Goal: Task Accomplishment & Management: Manage account settings

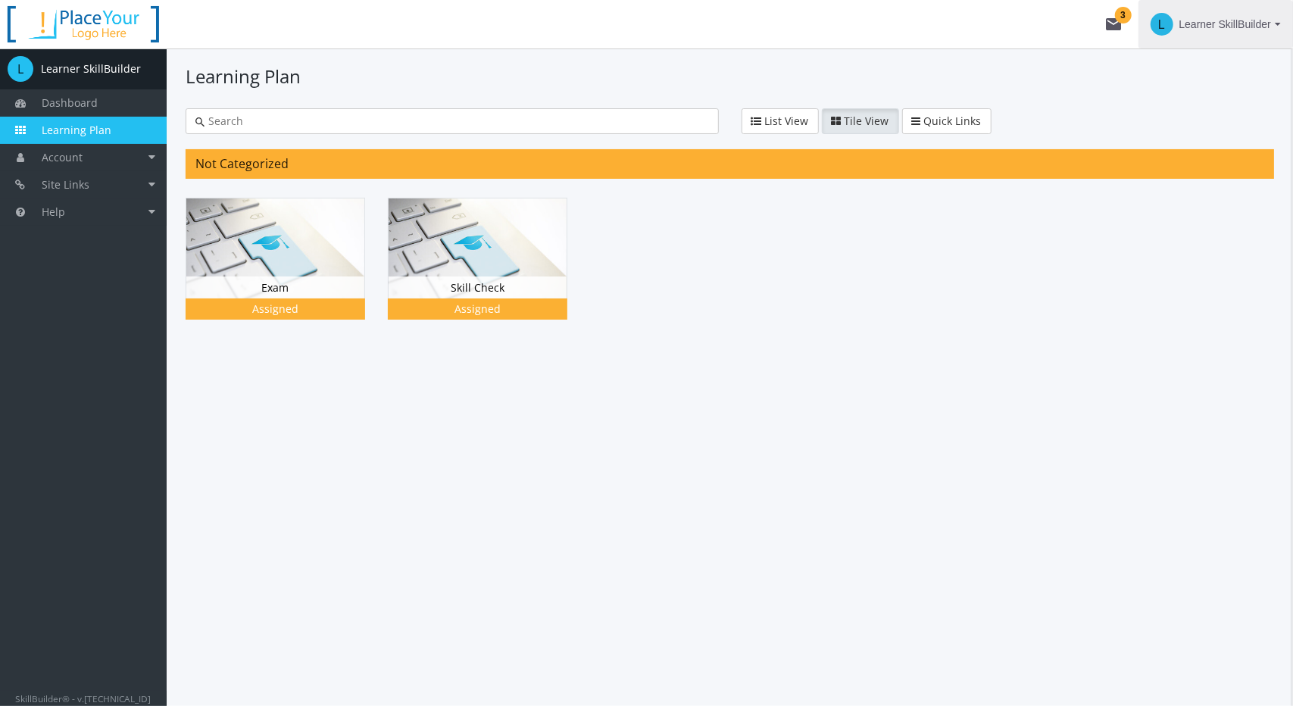
click at [1209, 28] on span "Learner SkillBuilder" at bounding box center [1225, 24] width 92 height 27
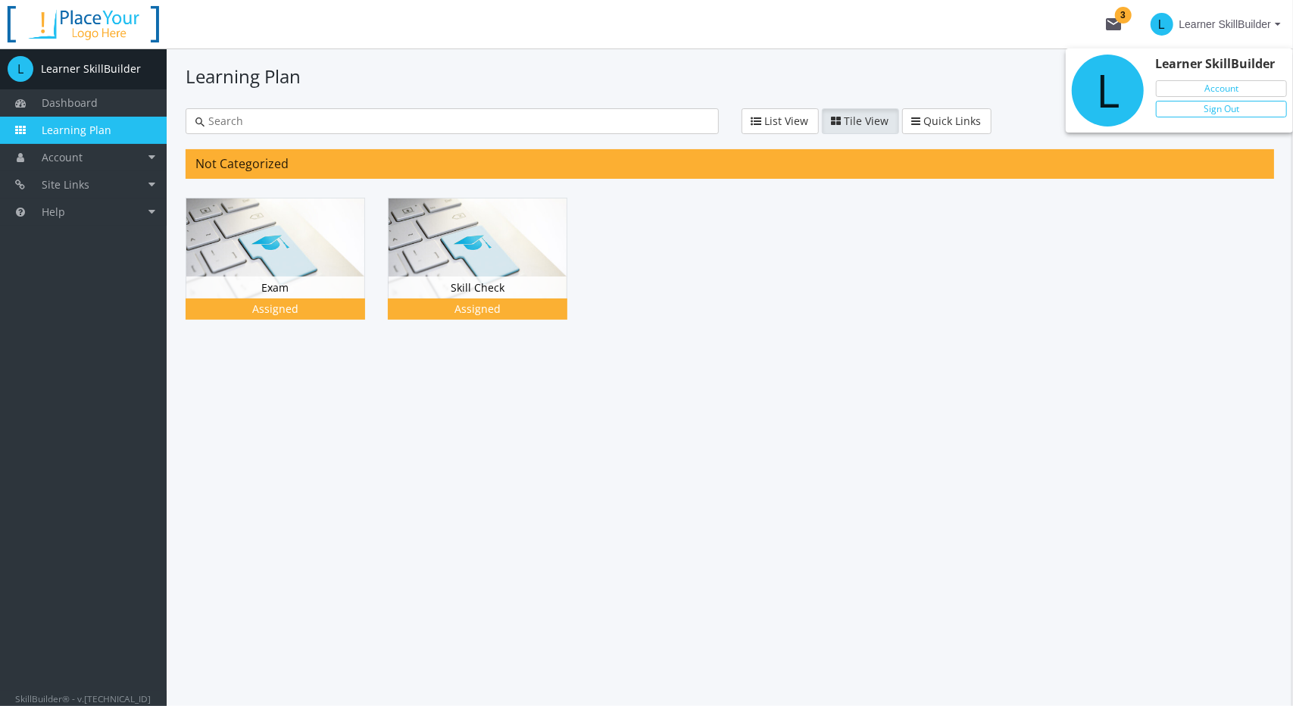
click at [1223, 108] on link "Sign Out" at bounding box center [1221, 109] width 131 height 17
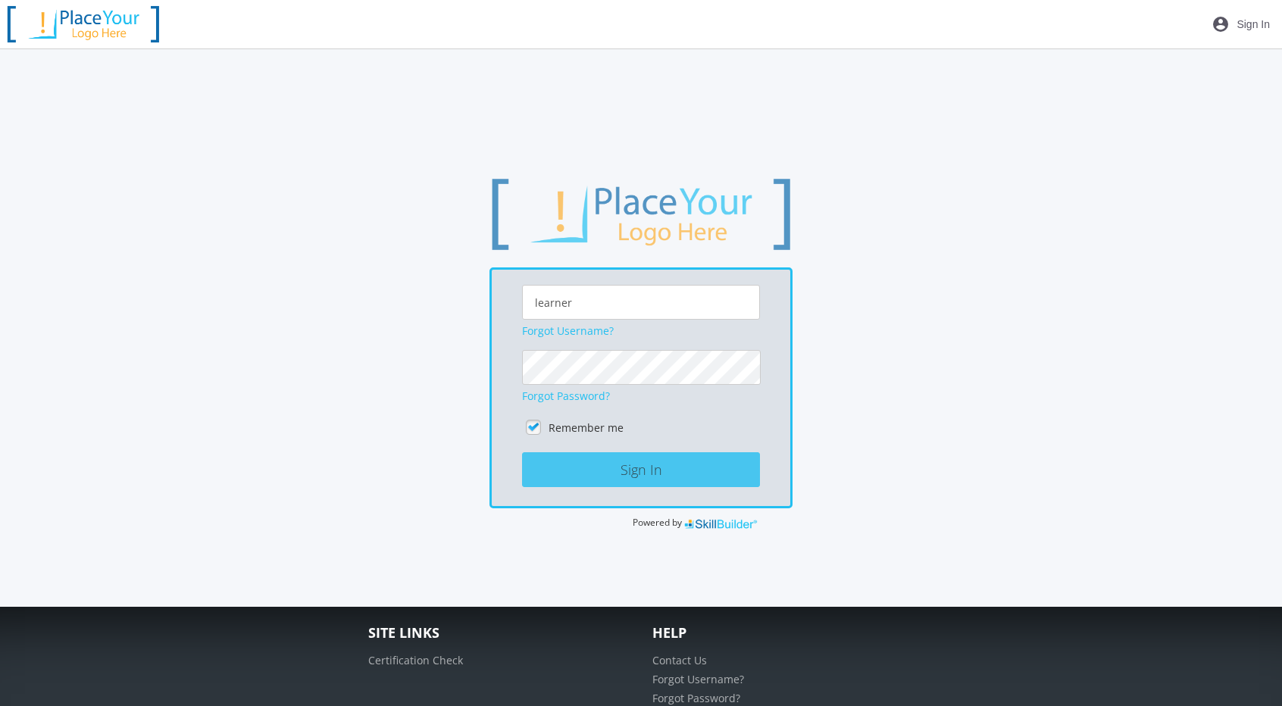
click at [596, 457] on button "Sign In" at bounding box center [641, 469] width 238 height 35
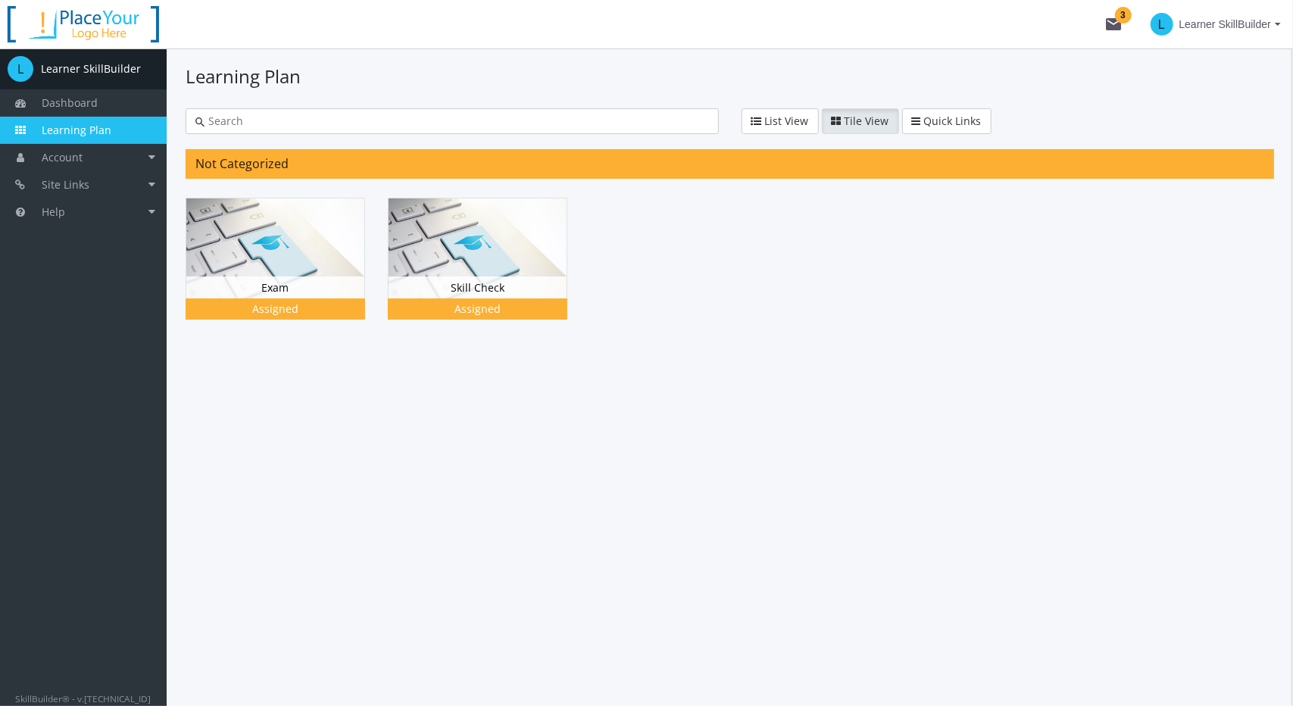
click at [1215, 27] on span "Learner SkillBuilder" at bounding box center [1225, 24] width 92 height 27
click at [1216, 108] on link "Sign Out" at bounding box center [1221, 109] width 131 height 17
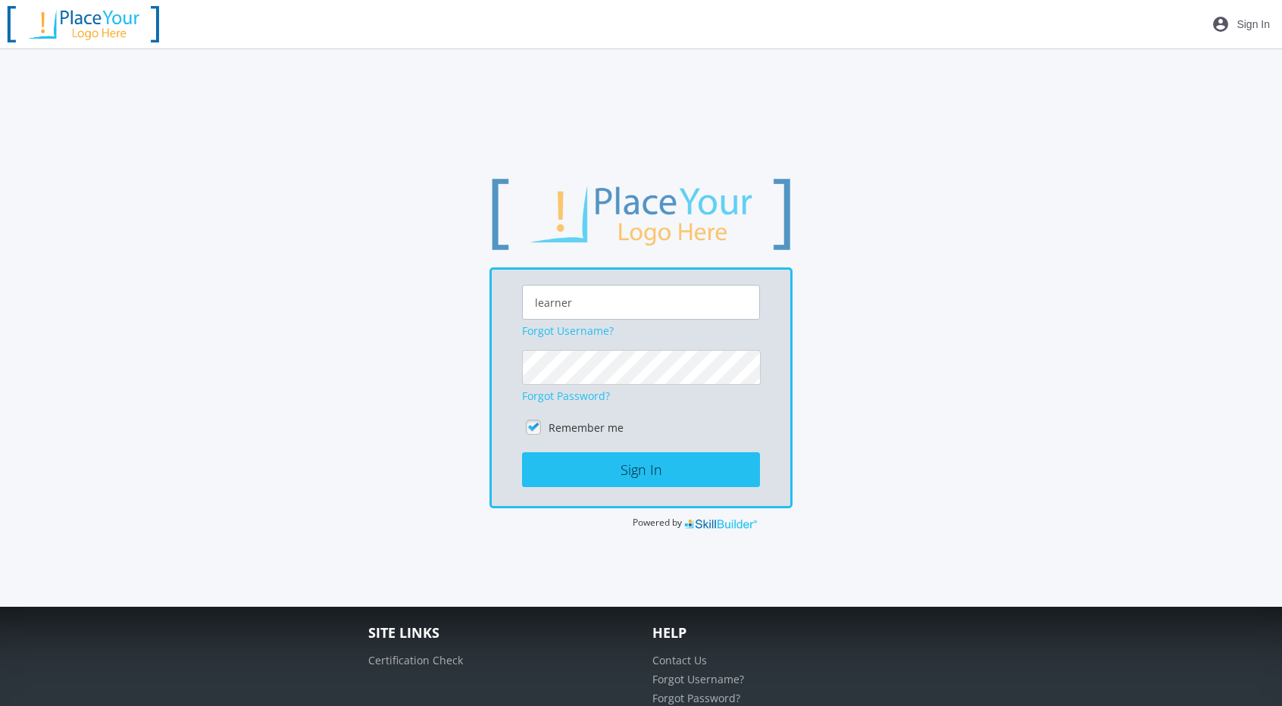
drag, startPoint x: 606, startPoint y: 305, endPoint x: 267, endPoint y: 317, distance: 338.8
click at [286, 317] on div "learner Forgot Username? Forgot Password? Remember me Sign In Powered by" at bounding box center [640, 353] width 1129 height 354
type input "[PERSON_NAME]"
click at [522, 452] on button "Sign In" at bounding box center [641, 469] width 238 height 35
